Goal: Information Seeking & Learning: Learn about a topic

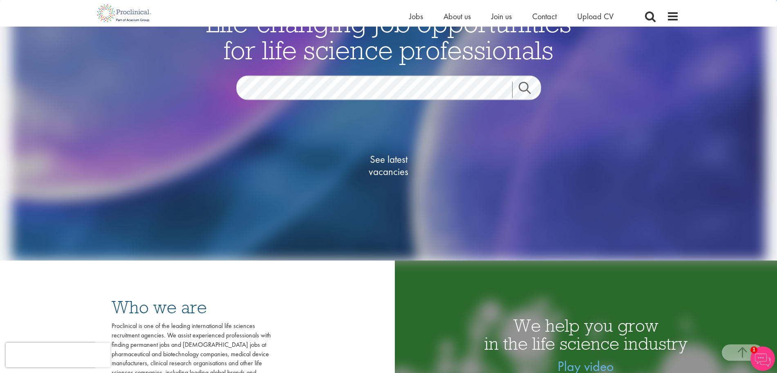
scroll to position [149, 0]
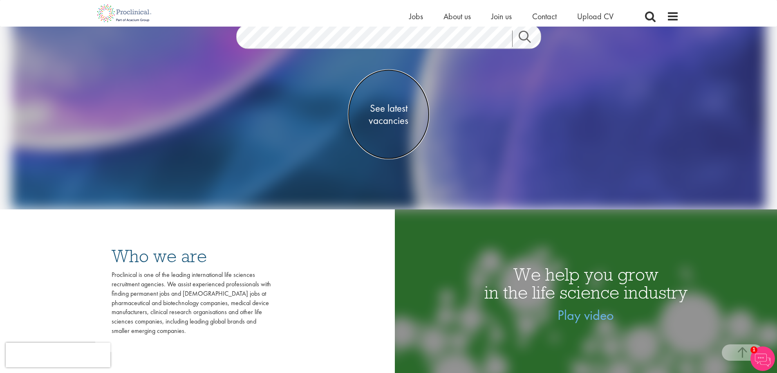
click at [392, 121] on span "See latest vacancies" at bounding box center [389, 114] width 82 height 25
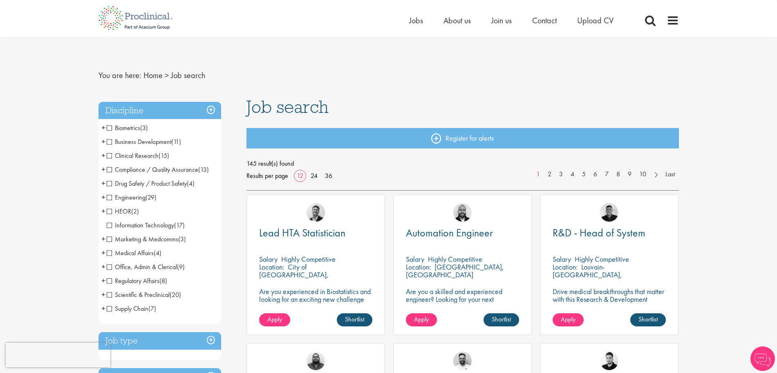
click at [122, 160] on li "Clinical Research (15) - + Clinical Research Associate (CRA) (2) Project/Study …" at bounding box center [159, 156] width 123 height 14
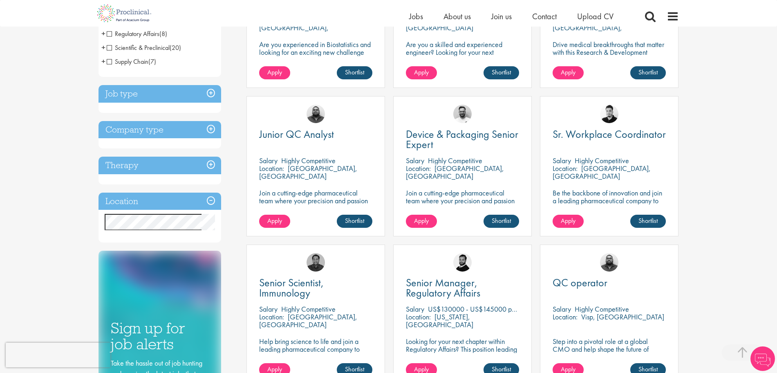
scroll to position [256, 0]
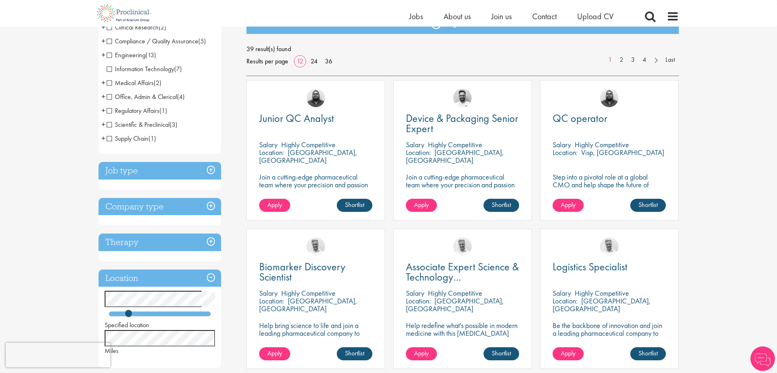
scroll to position [78, 0]
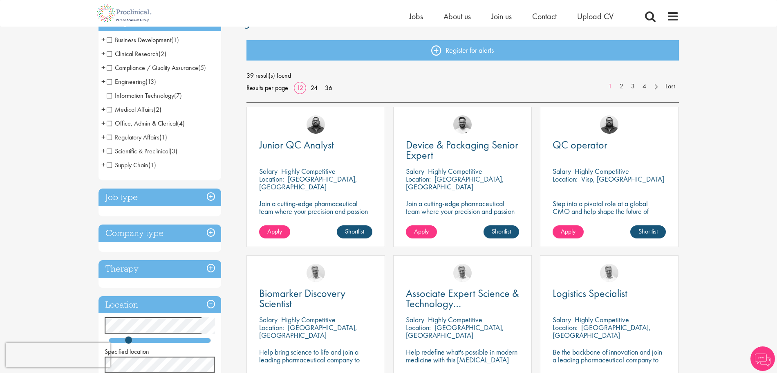
click at [114, 50] on span "Clinical Research" at bounding box center [133, 53] width 52 height 9
